Goal: Find specific page/section: Find specific page/section

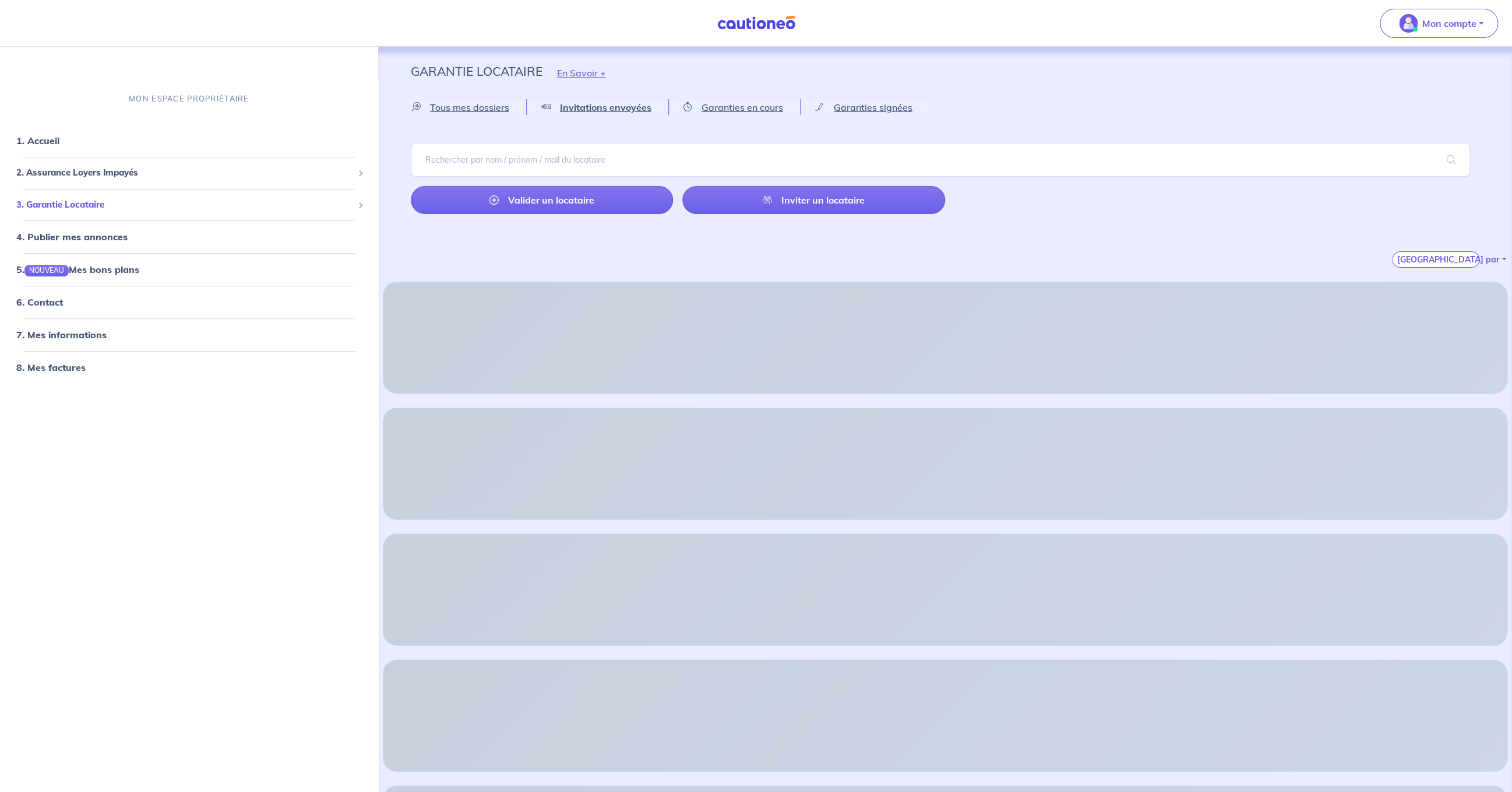
click at [119, 208] on span "3. Garantie Locataire" at bounding box center [184, 204] width 337 height 13
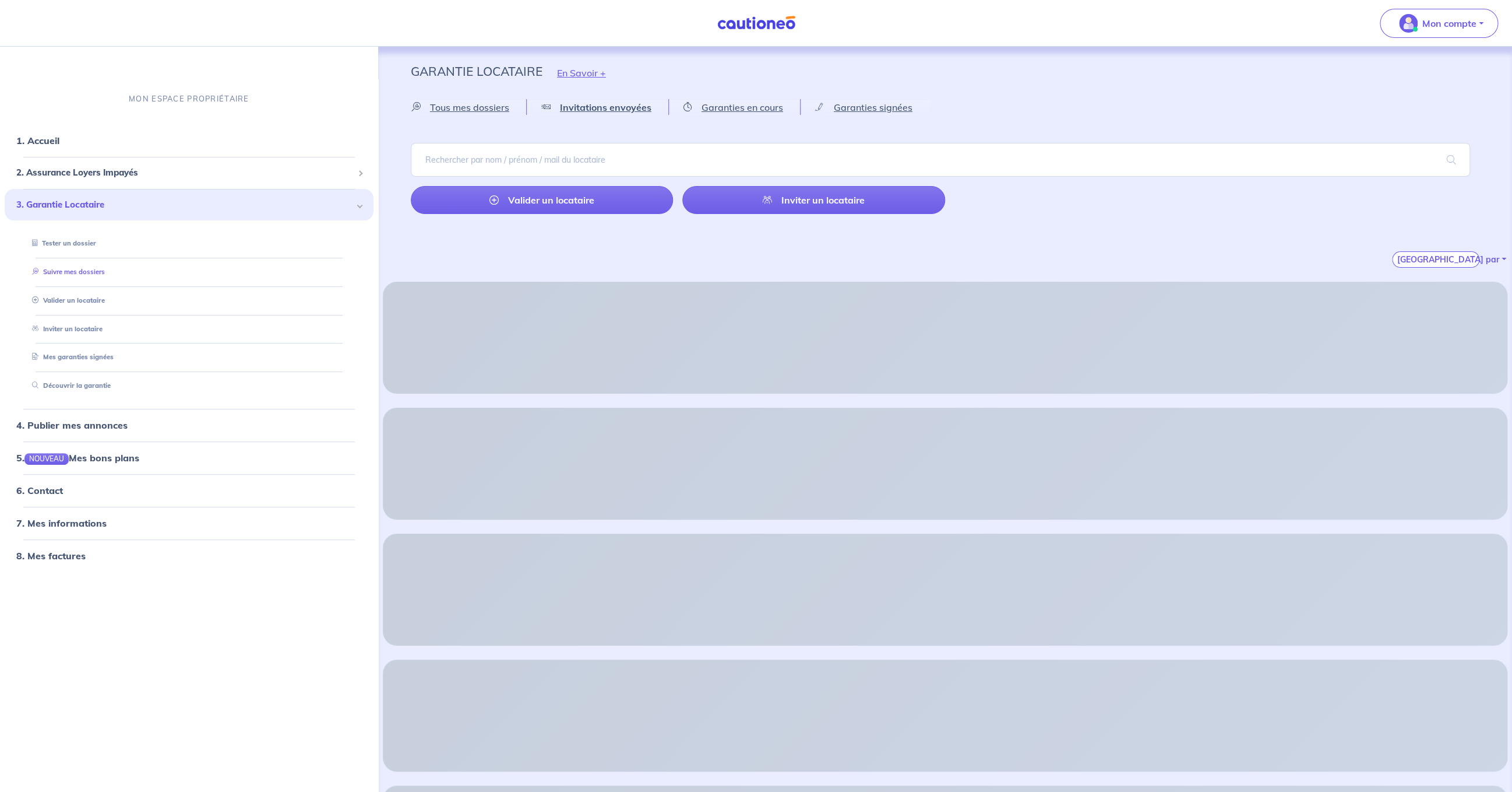
click at [101, 272] on link "Suivre mes dossiers" at bounding box center [66, 272] width 78 height 8
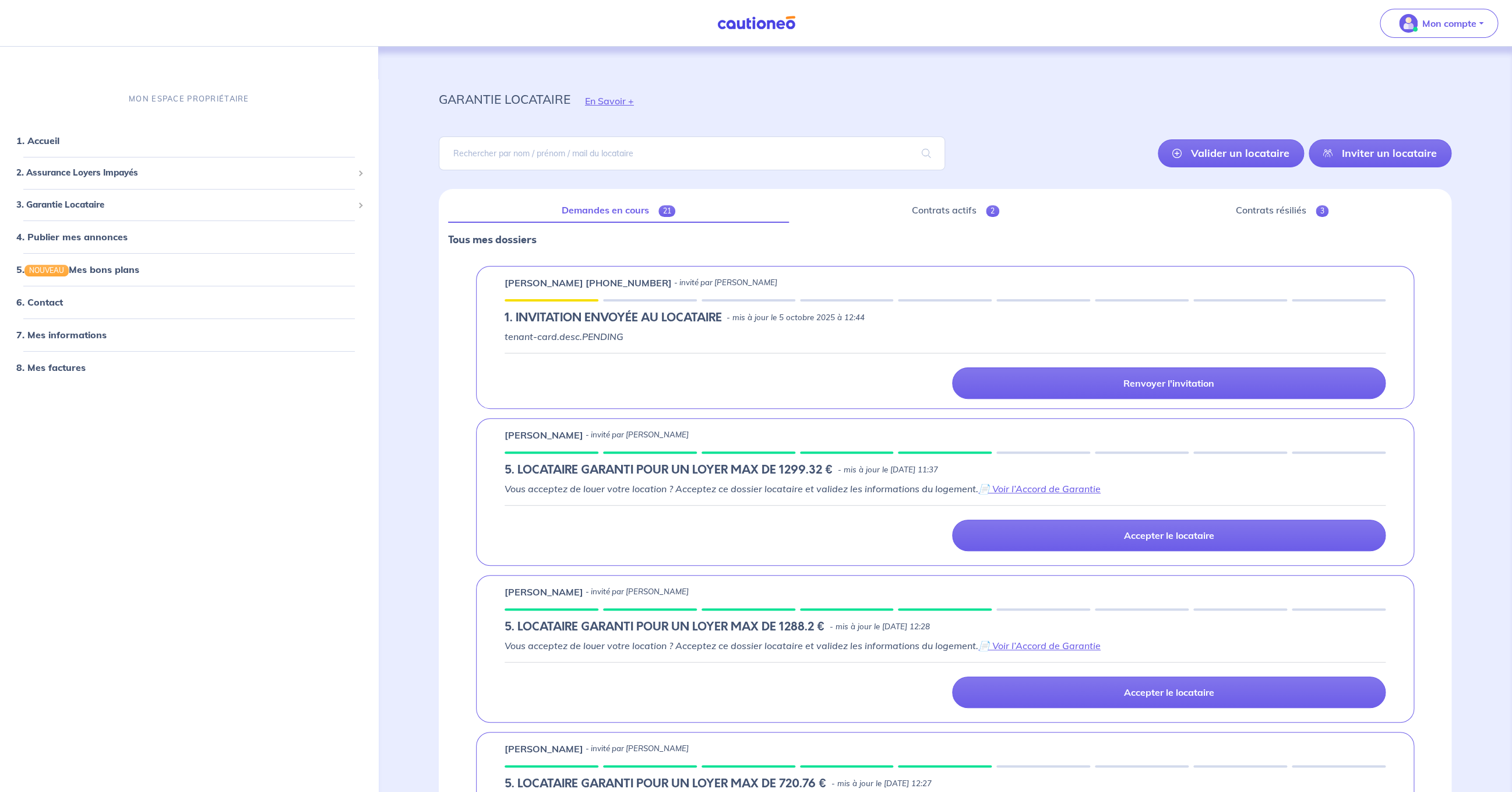
drag, startPoint x: 573, startPoint y: 281, endPoint x: 802, endPoint y: 292, distance: 229.3
click at [802, 292] on div "[PERSON_NAME] [PHONE_NUMBER] - invité par [PERSON_NAME] 1.︎ INVITATION ENVOYÉE …" at bounding box center [944, 337] width 938 height 143
click at [929, 207] on link "Contrats actifs 2" at bounding box center [955, 210] width 314 height 24
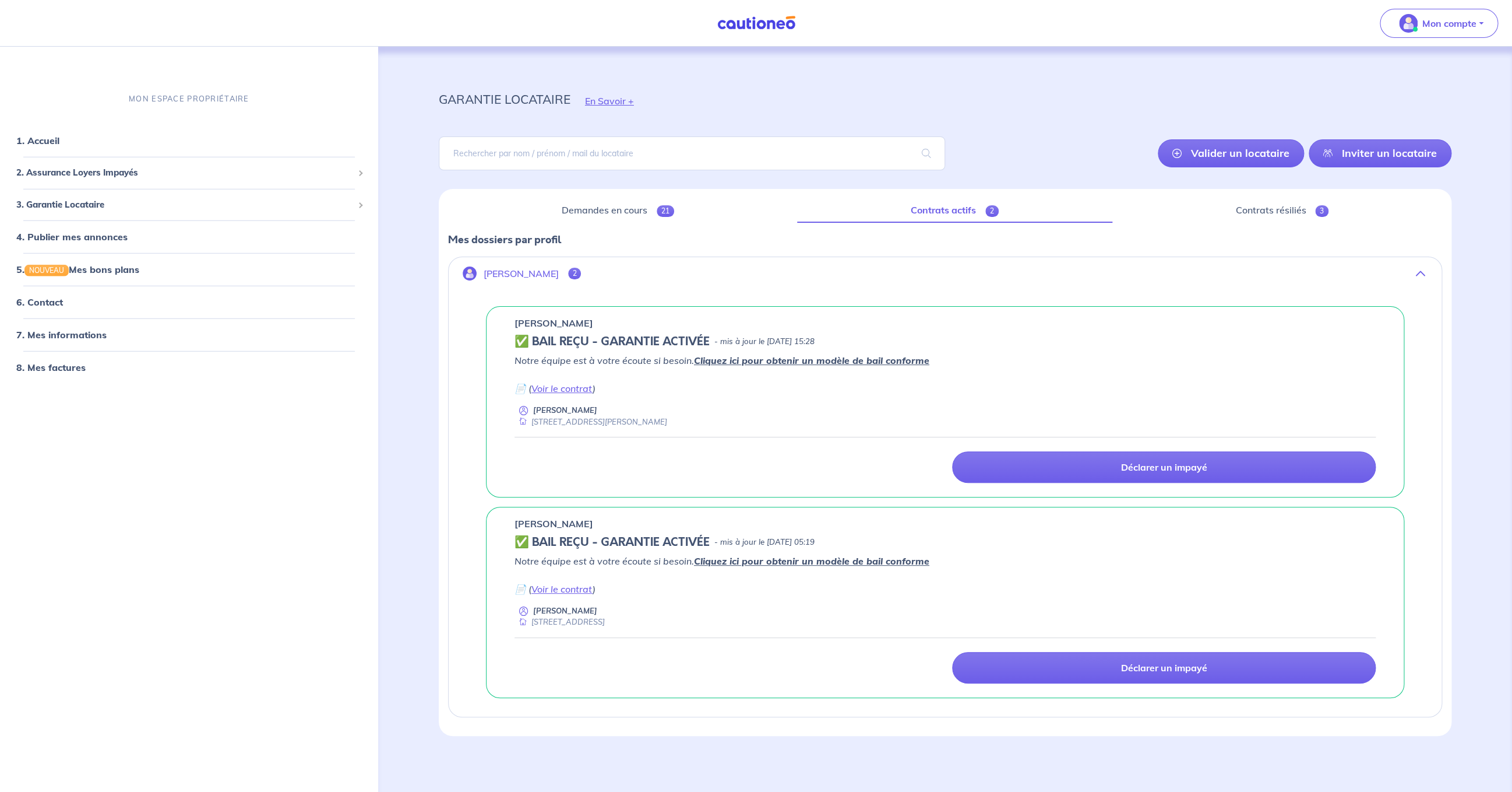
click at [858, 354] on p "Notre équipe est à votre écoute si besoin. Cliquez ici pour obtenir un modèle d…" at bounding box center [945, 374] width 861 height 42
click at [858, 361] on link "Cliquez ici pour obtenir un modèle de bail conforme" at bounding box center [812, 360] width 235 height 12
